Goal: Task Accomplishment & Management: Use online tool/utility

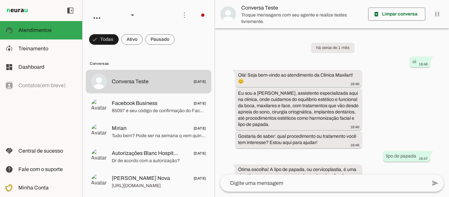
scroll to position [402, 0]
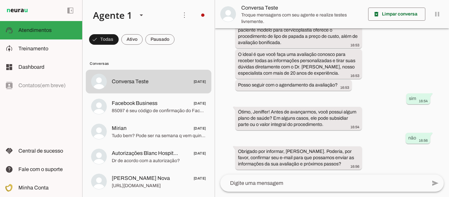
click at [19, 10] on img at bounding box center [17, 11] width 24 height 8
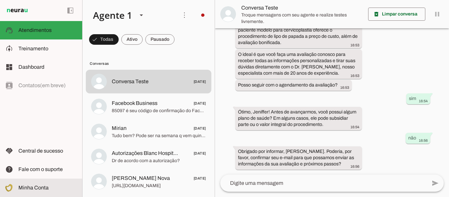
click at [27, 190] on slot at bounding box center [47, 188] width 59 height 8
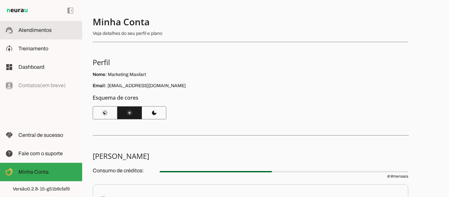
click at [40, 27] on span "Atendimentos" at bounding box center [34, 30] width 33 height 6
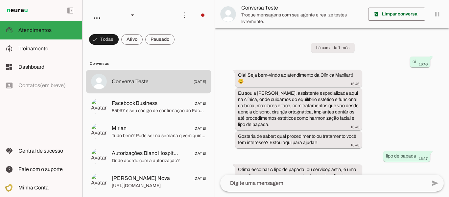
scroll to position [402, 0]
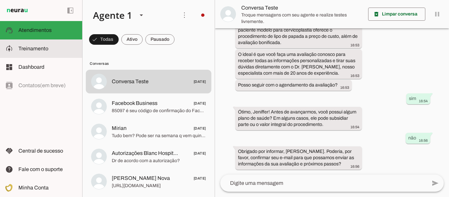
click at [53, 50] on slot at bounding box center [47, 49] width 59 height 8
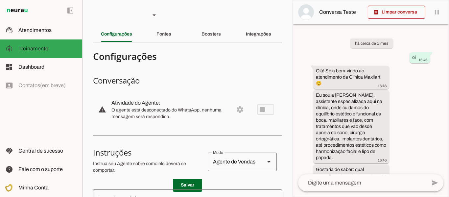
scroll to position [640, 0]
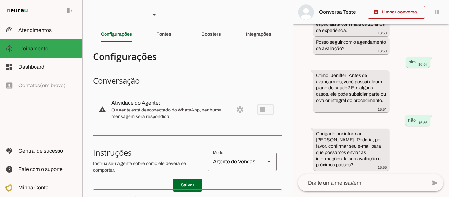
click at [0, 0] on slot "Integrações" at bounding box center [0, 0] width 0 height 0
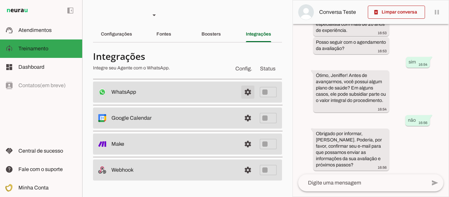
click at [248, 92] on span at bounding box center [248, 92] width 16 height 16
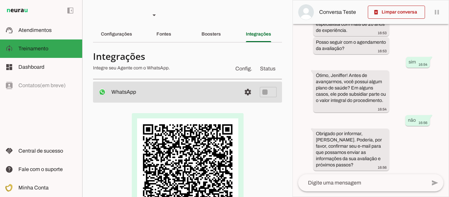
click at [261, 161] on div at bounding box center [188, 169] width 168 height 112
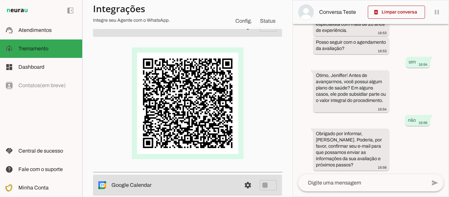
scroll to position [33, 0]
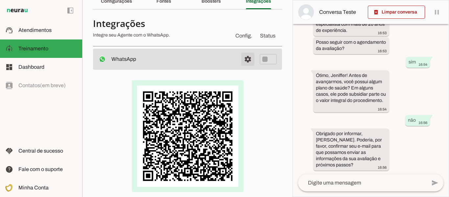
click at [243, 57] on span at bounding box center [248, 59] width 16 height 16
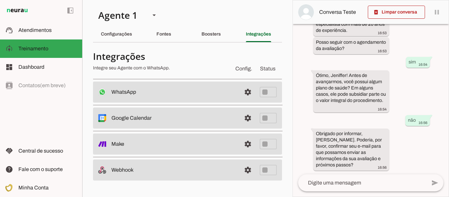
click at [247, 89] on span at bounding box center [248, 92] width 16 height 16
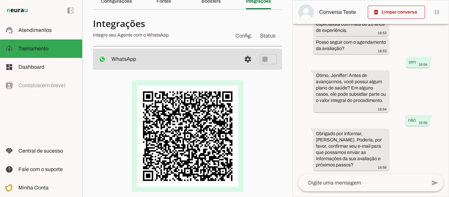
scroll to position [66, 0]
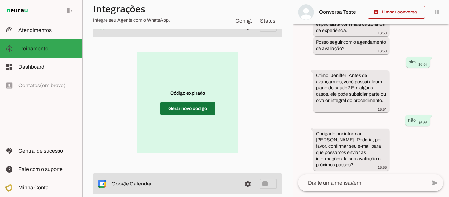
click at [188, 107] on span at bounding box center [187, 109] width 55 height 16
